Goal: Task Accomplishment & Management: Manage account settings

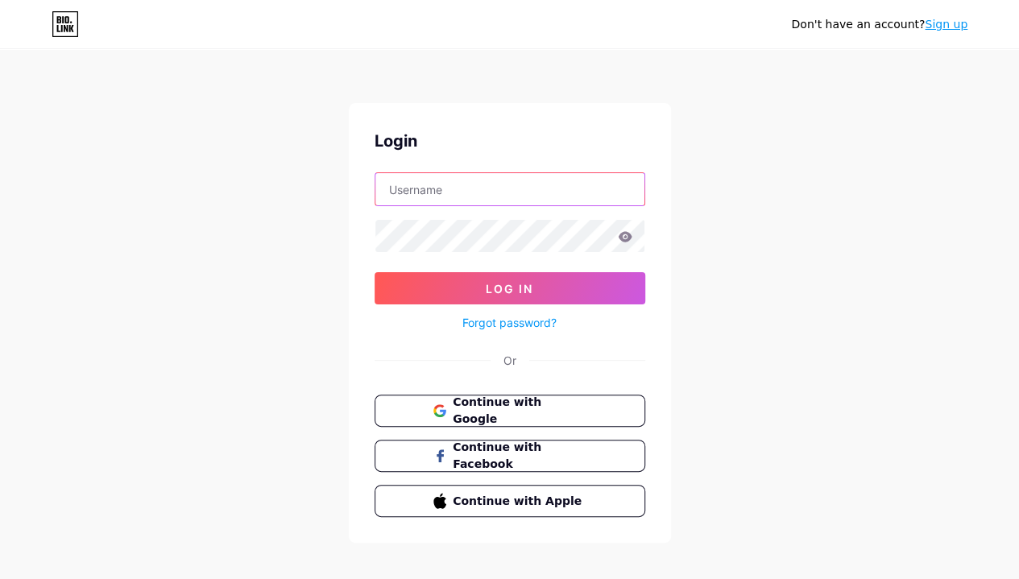
click at [428, 192] on input "text" at bounding box center [509, 189] width 269 height 32
type input "B"
type input "bloomare"
click at [374, 272] on button "Log In" at bounding box center [509, 288] width 271 height 32
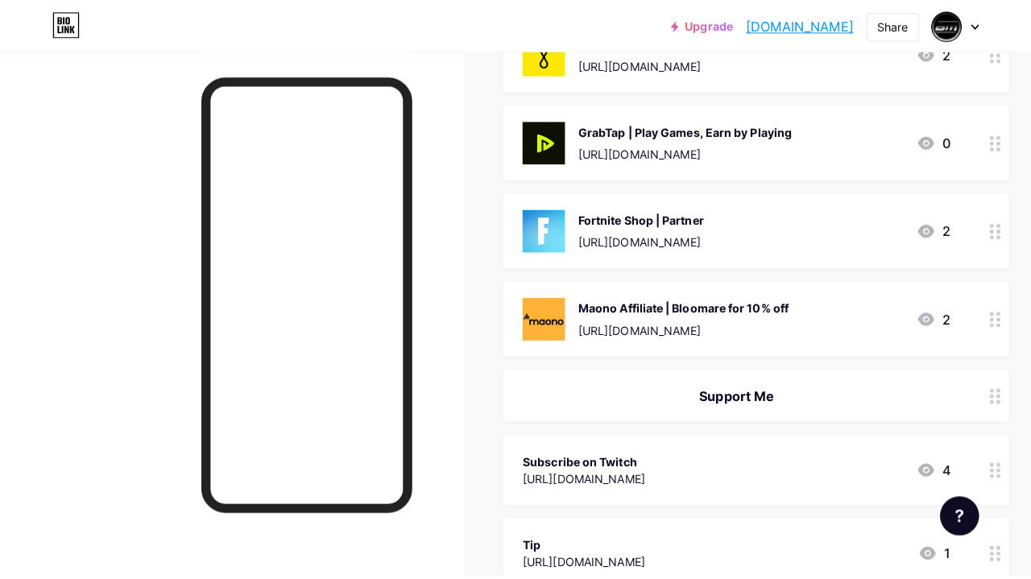
scroll to position [778, 0]
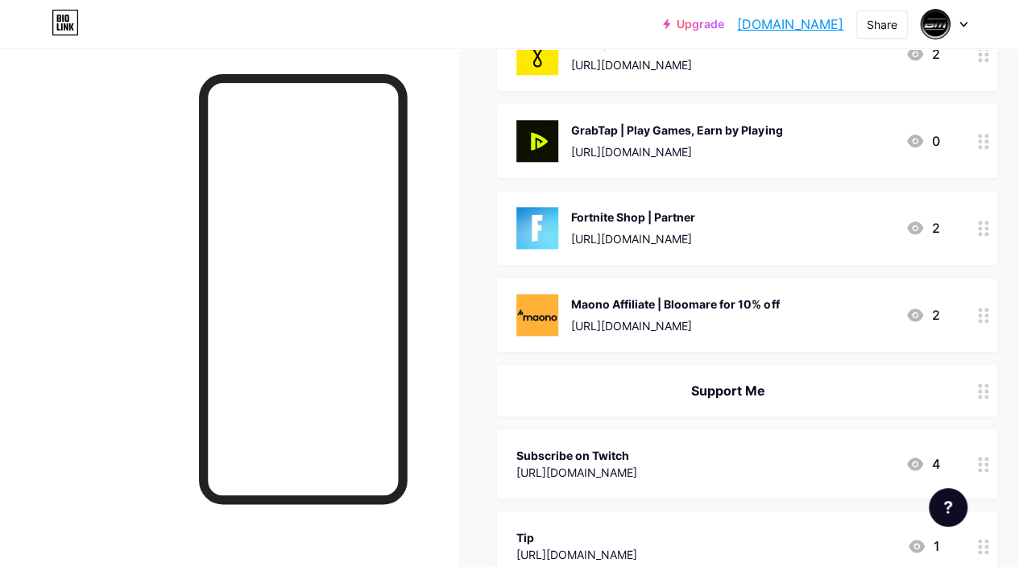
click at [581, 301] on div "Maono Affiliate | Bloomare for 10% off" at bounding box center [675, 303] width 208 height 17
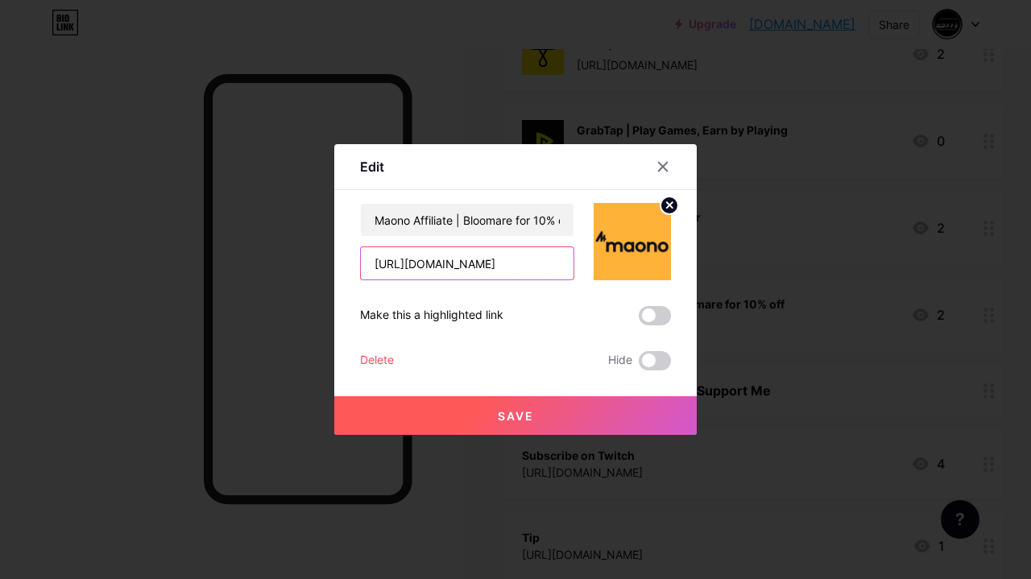
click at [410, 260] on input "[URL][DOMAIN_NAME]" at bounding box center [467, 263] width 213 height 32
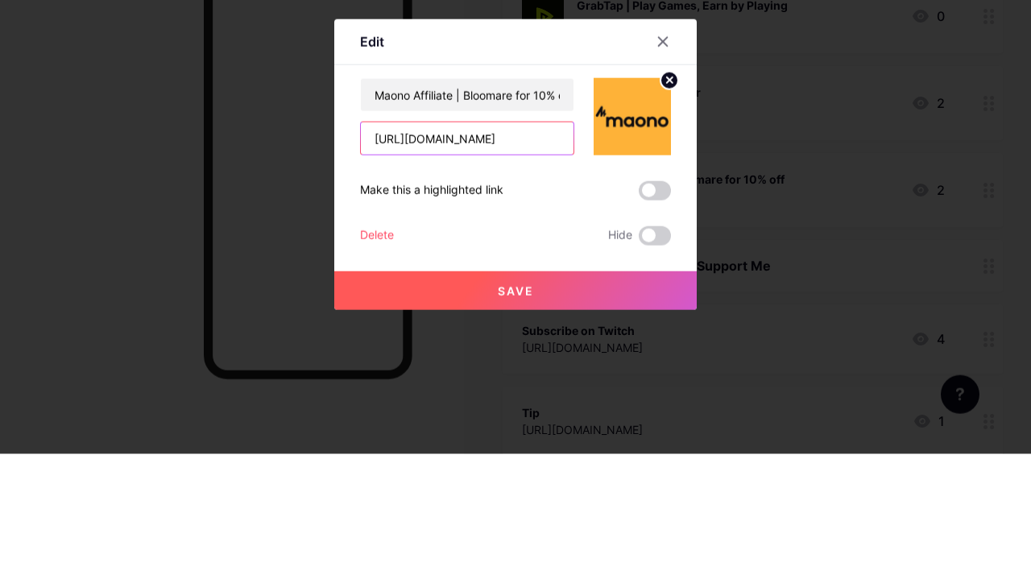
click at [398, 261] on input "[URL][DOMAIN_NAME]" at bounding box center [467, 263] width 213 height 32
click at [400, 266] on input "[URL][DOMAIN_NAME]" at bounding box center [467, 263] width 213 height 32
click at [398, 262] on input "[URL][DOMAIN_NAME]" at bounding box center [467, 263] width 213 height 32
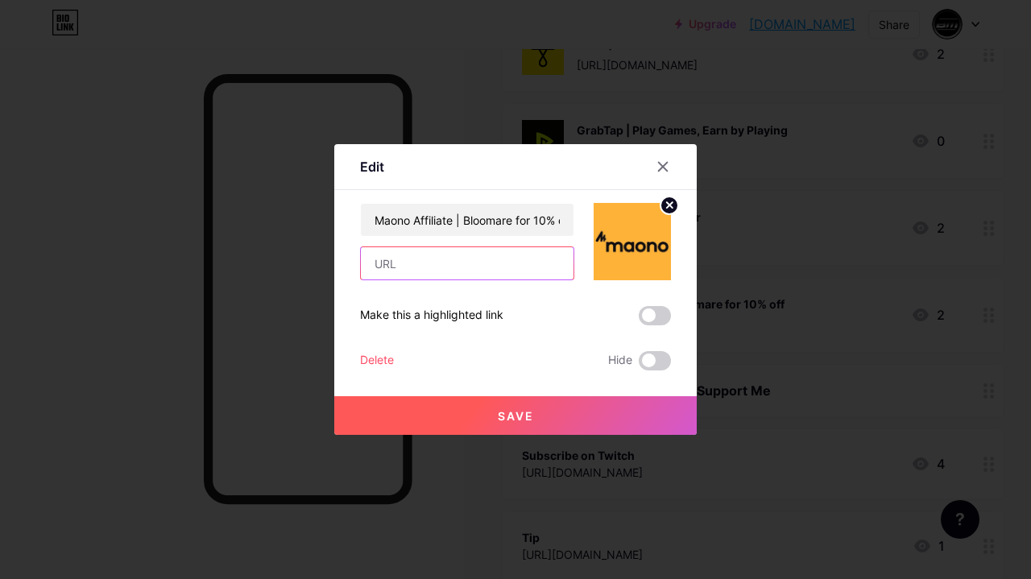
click at [384, 267] on input "text" at bounding box center [467, 263] width 213 height 32
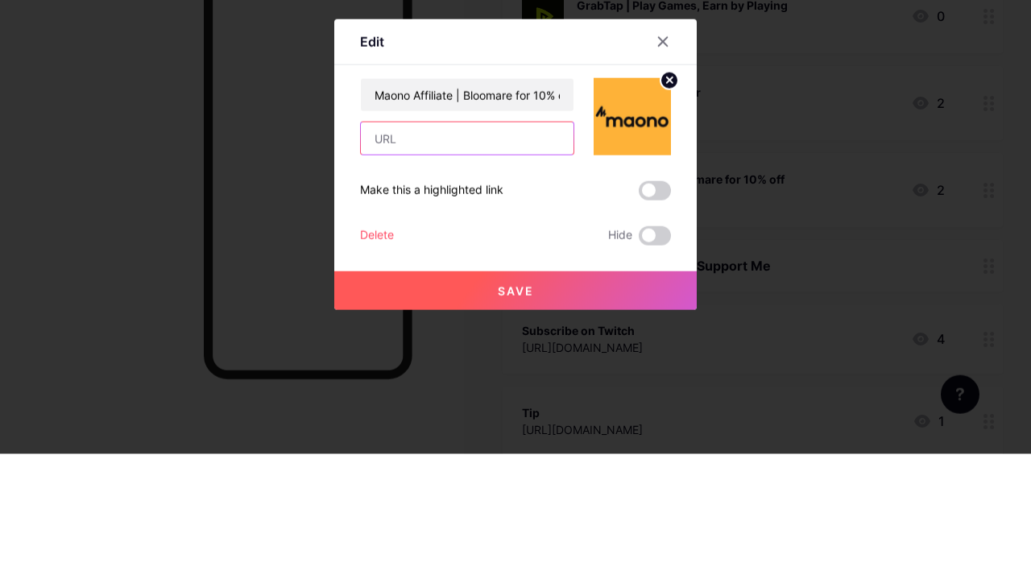
click at [390, 261] on input "text" at bounding box center [467, 263] width 213 height 32
click at [383, 264] on input "text" at bounding box center [467, 263] width 213 height 32
paste input "MARE"
type input "M"
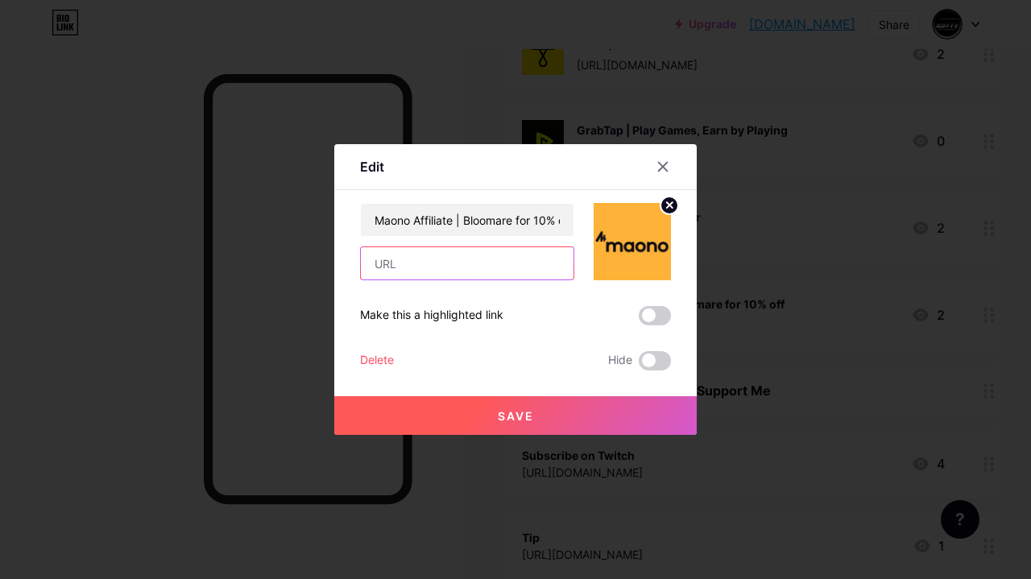
click at [387, 262] on input "text" at bounding box center [467, 263] width 213 height 32
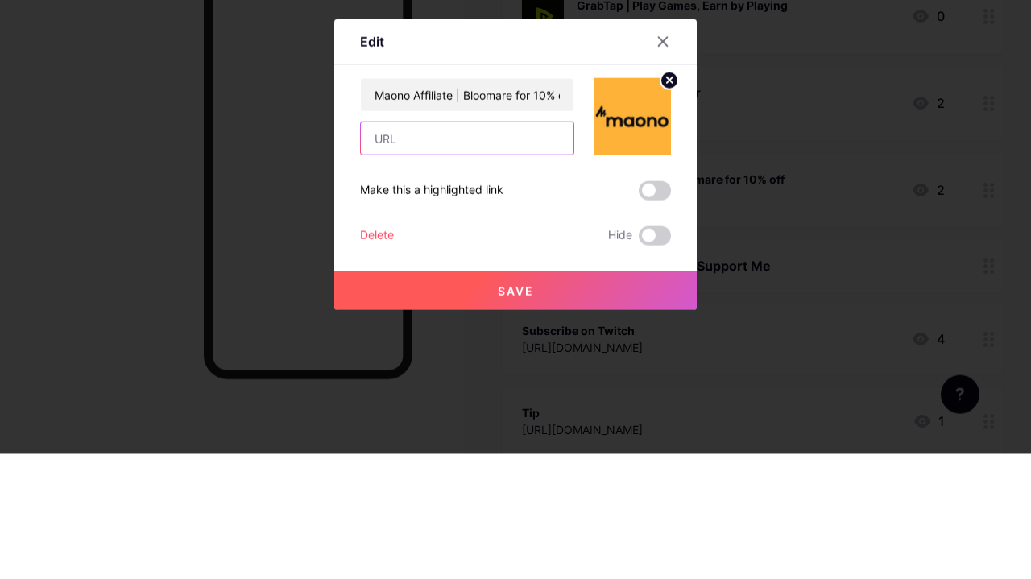
click at [379, 267] on input "text" at bounding box center [467, 263] width 213 height 32
click at [377, 269] on input "text" at bounding box center [467, 263] width 213 height 32
paste input "MARE"
type input "M"
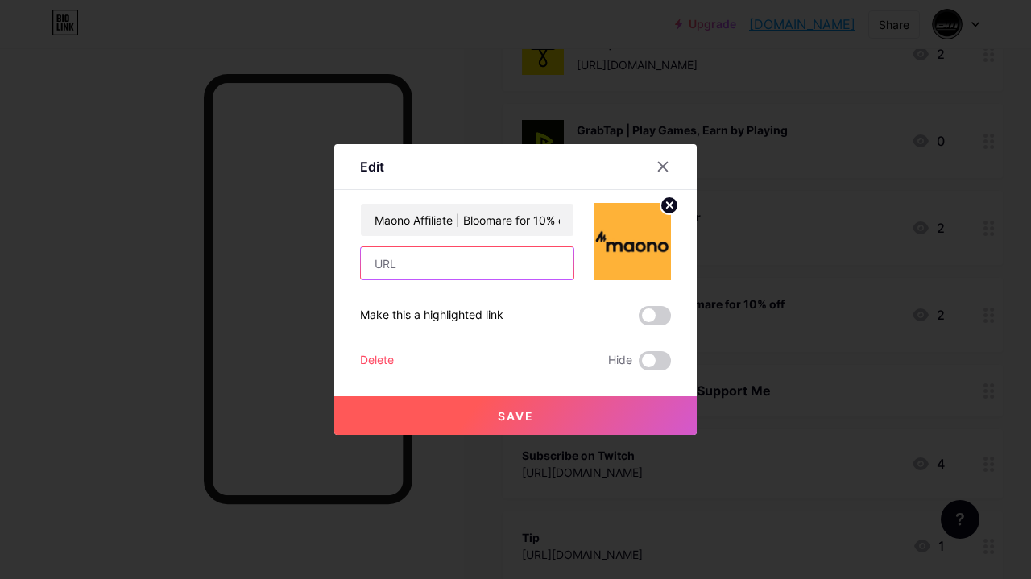
click at [383, 261] on input "text" at bounding box center [467, 263] width 213 height 32
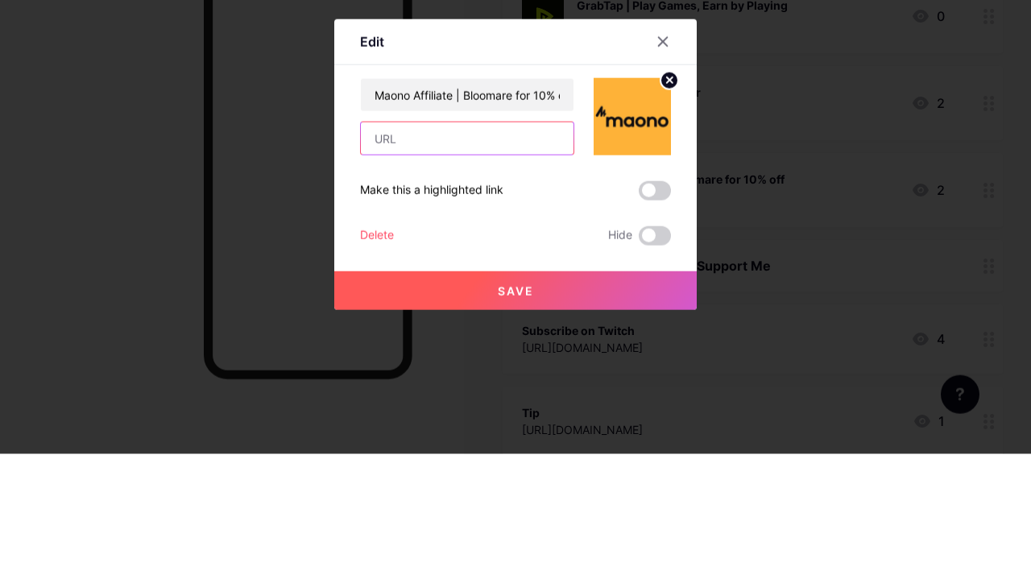
paste input "[URL][DOMAIN_NAME]"
type input "[URL][DOMAIN_NAME]"
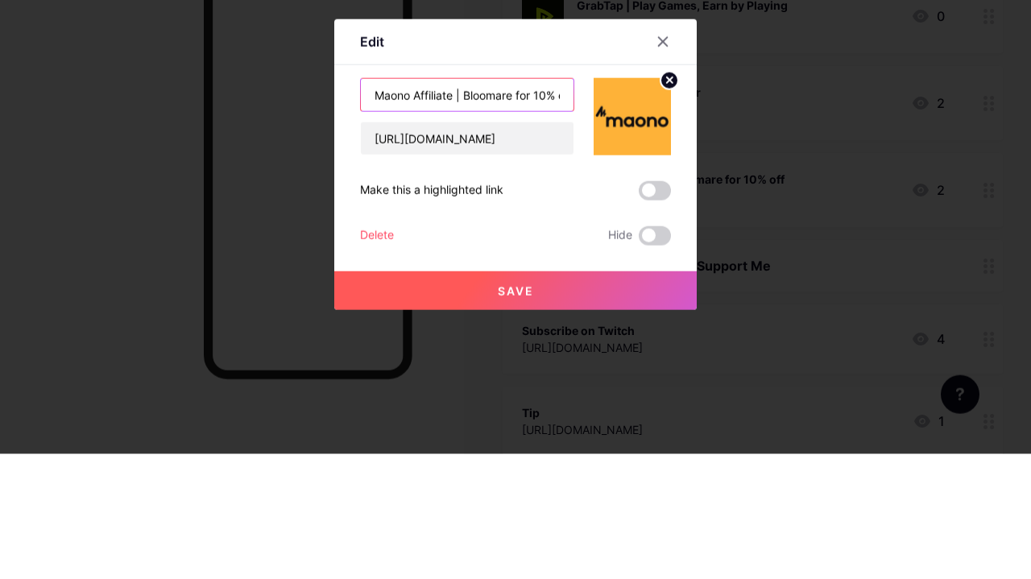
click at [477, 222] on input "Maono Affiliate | Bloomare for 10% off" at bounding box center [467, 220] width 213 height 32
click at [481, 221] on input "Maono Affiliate | Bloomare for 10% off" at bounding box center [467, 220] width 213 height 32
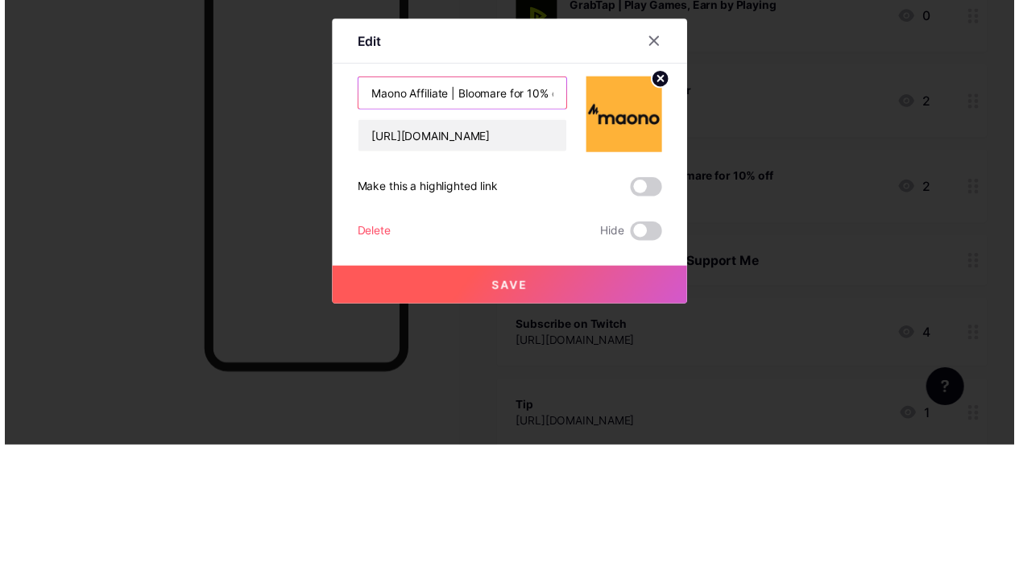
scroll to position [778, 0]
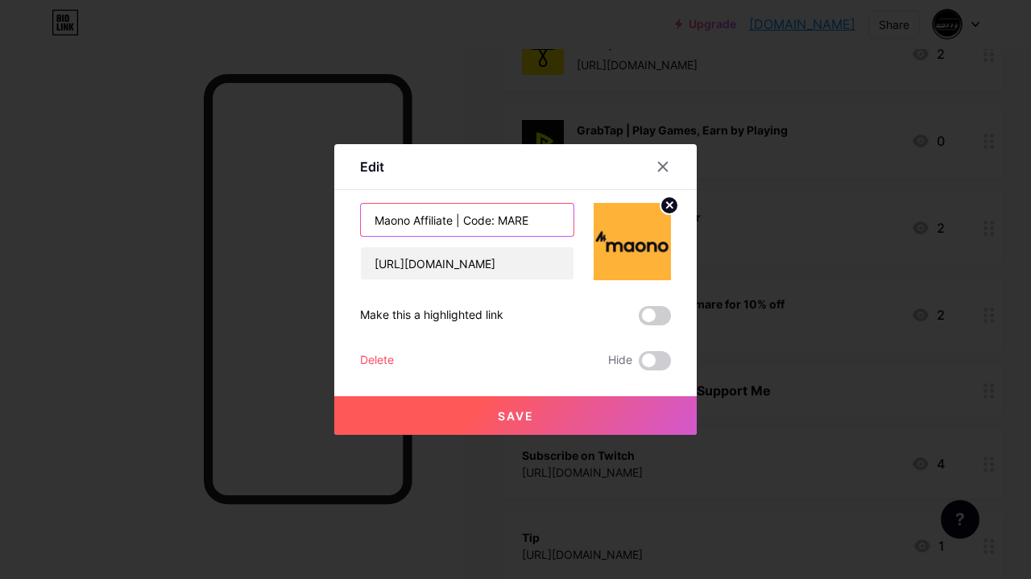
type input "Maono Affiliate | Code: MARE"
click at [438, 419] on button "Save" at bounding box center [515, 415] width 362 height 39
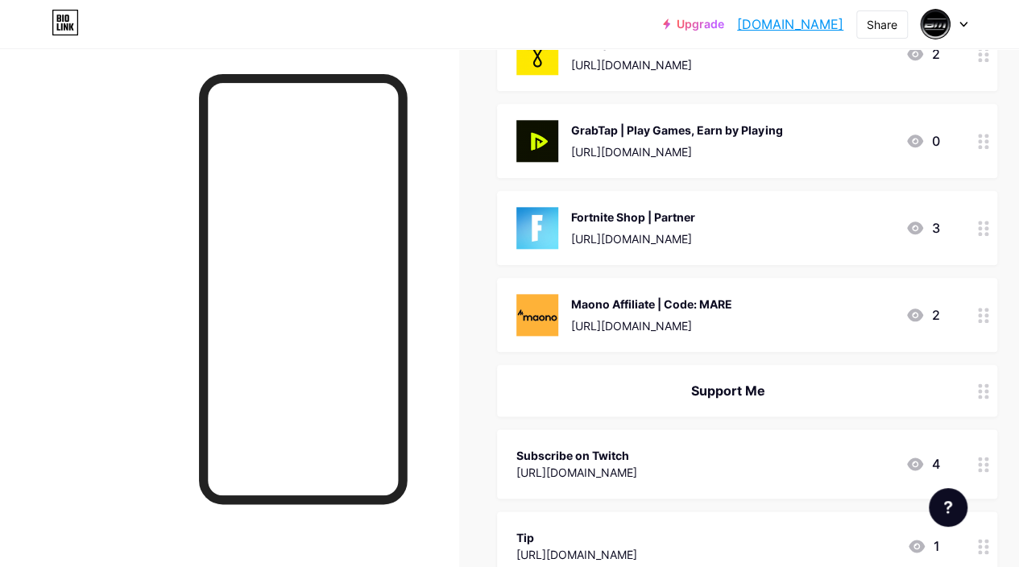
click at [458, 179] on div at bounding box center [229, 331] width 458 height 567
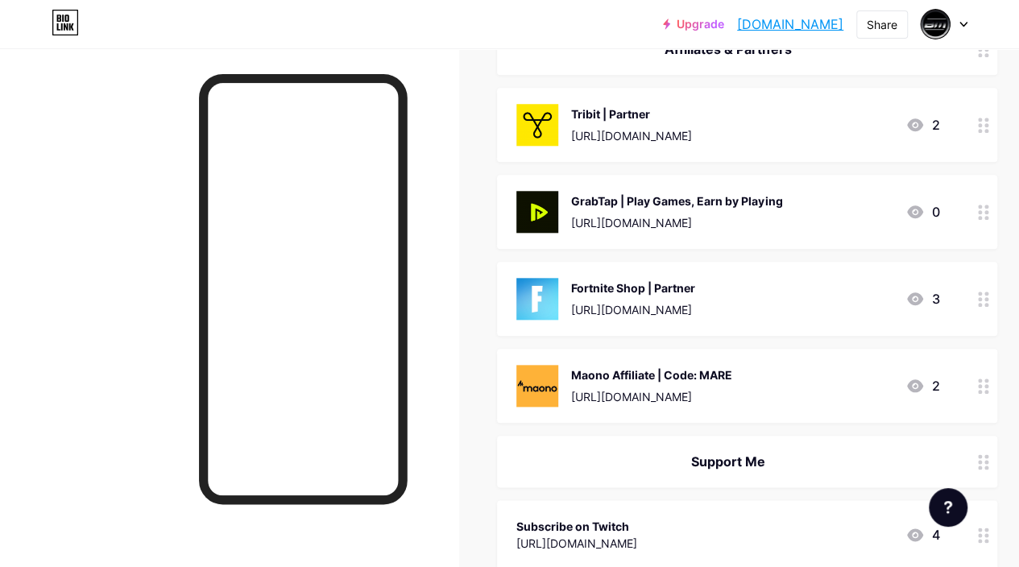
scroll to position [705, 0]
